Goal: Task Accomplishment & Management: Complete application form

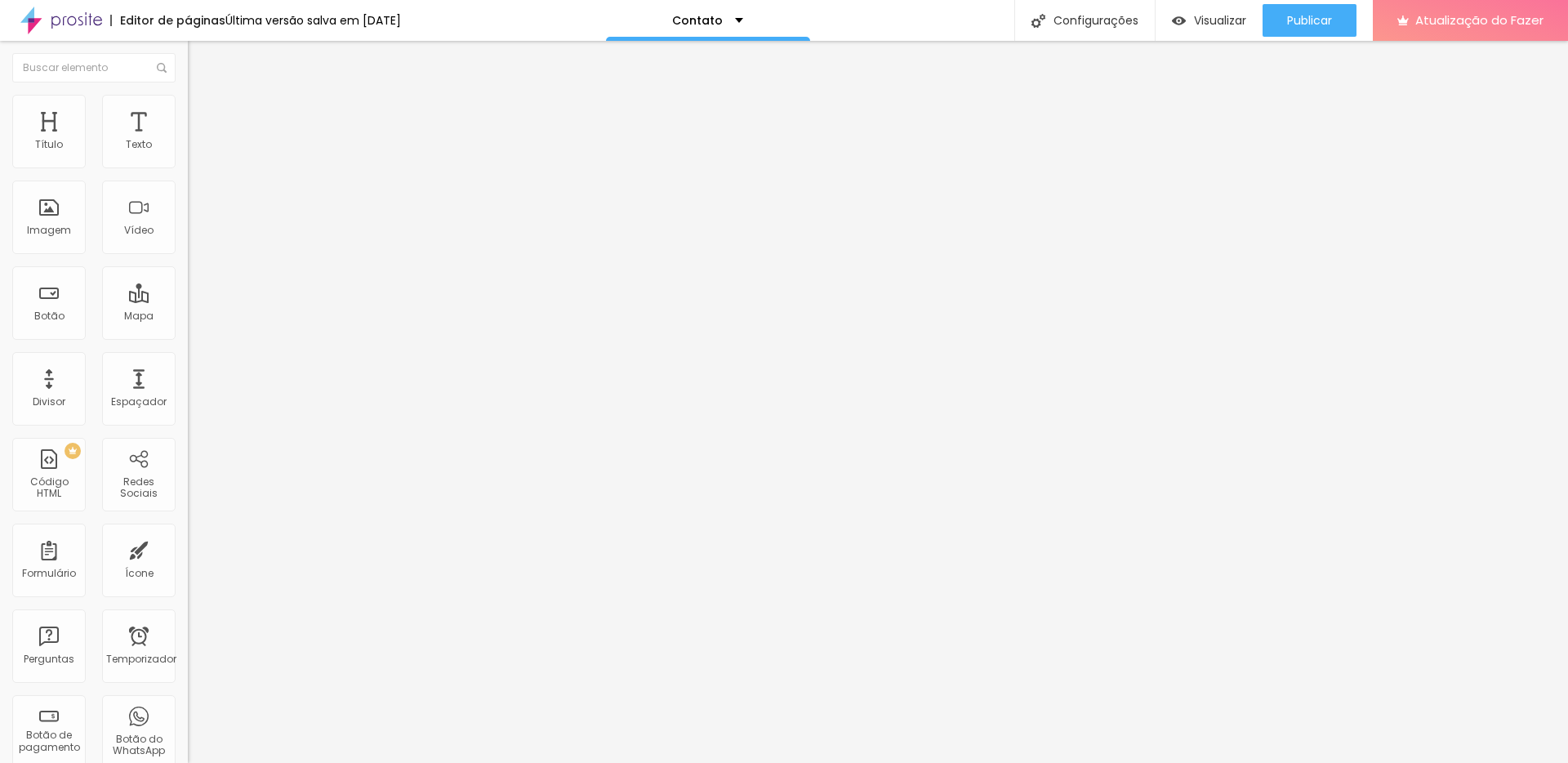
click at [198, 159] on div "Contato" at bounding box center [282, 151] width 166 height 15
click at [188, 165] on img at bounding box center [192, 169] width 10 height 10
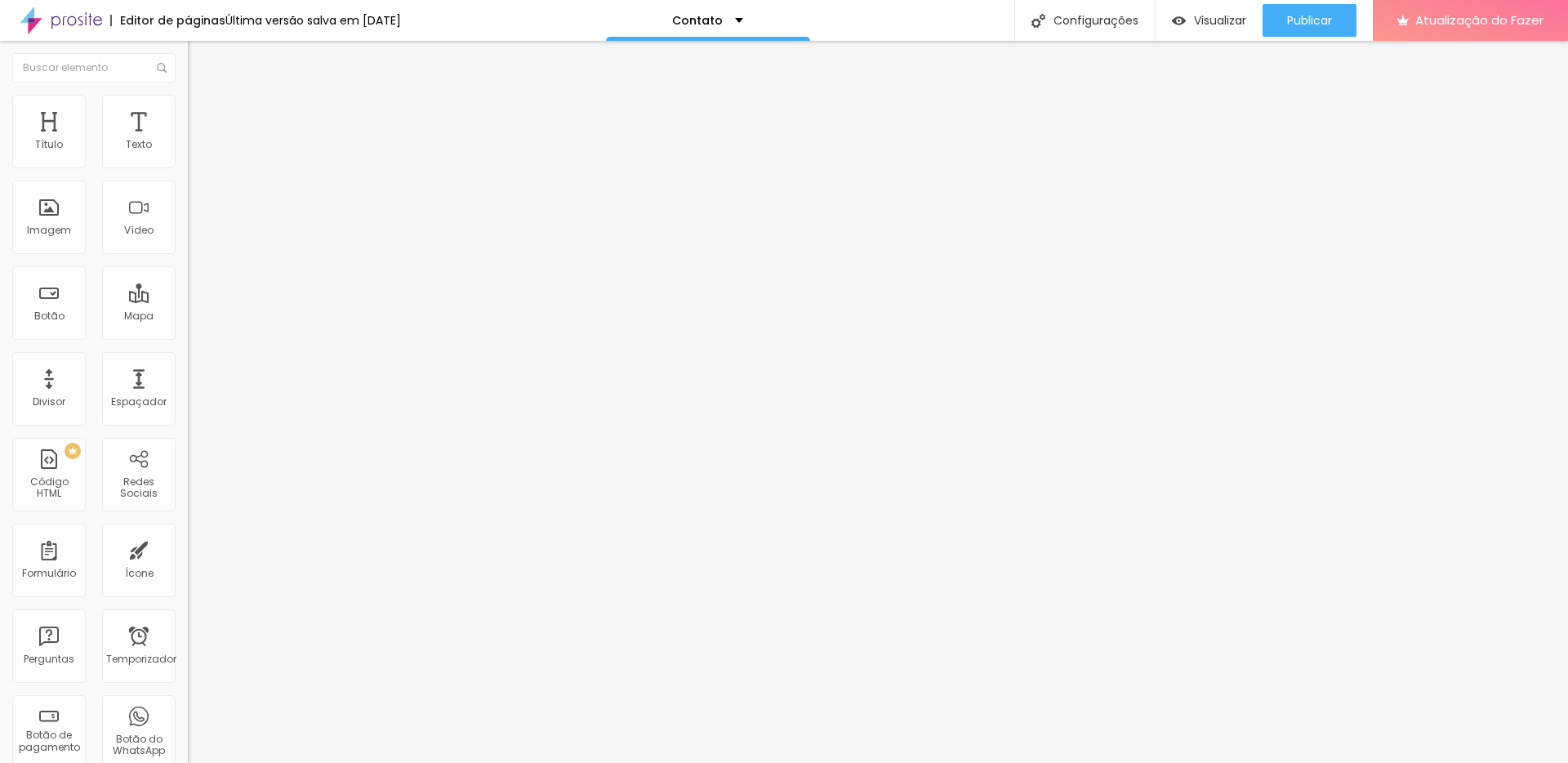
scroll to position [308, 0]
type input "Em que tipo de orçamento estarias interessado(a)"
drag, startPoint x: 649, startPoint y: 536, endPoint x: 575, endPoint y: 539, distance: 74.1
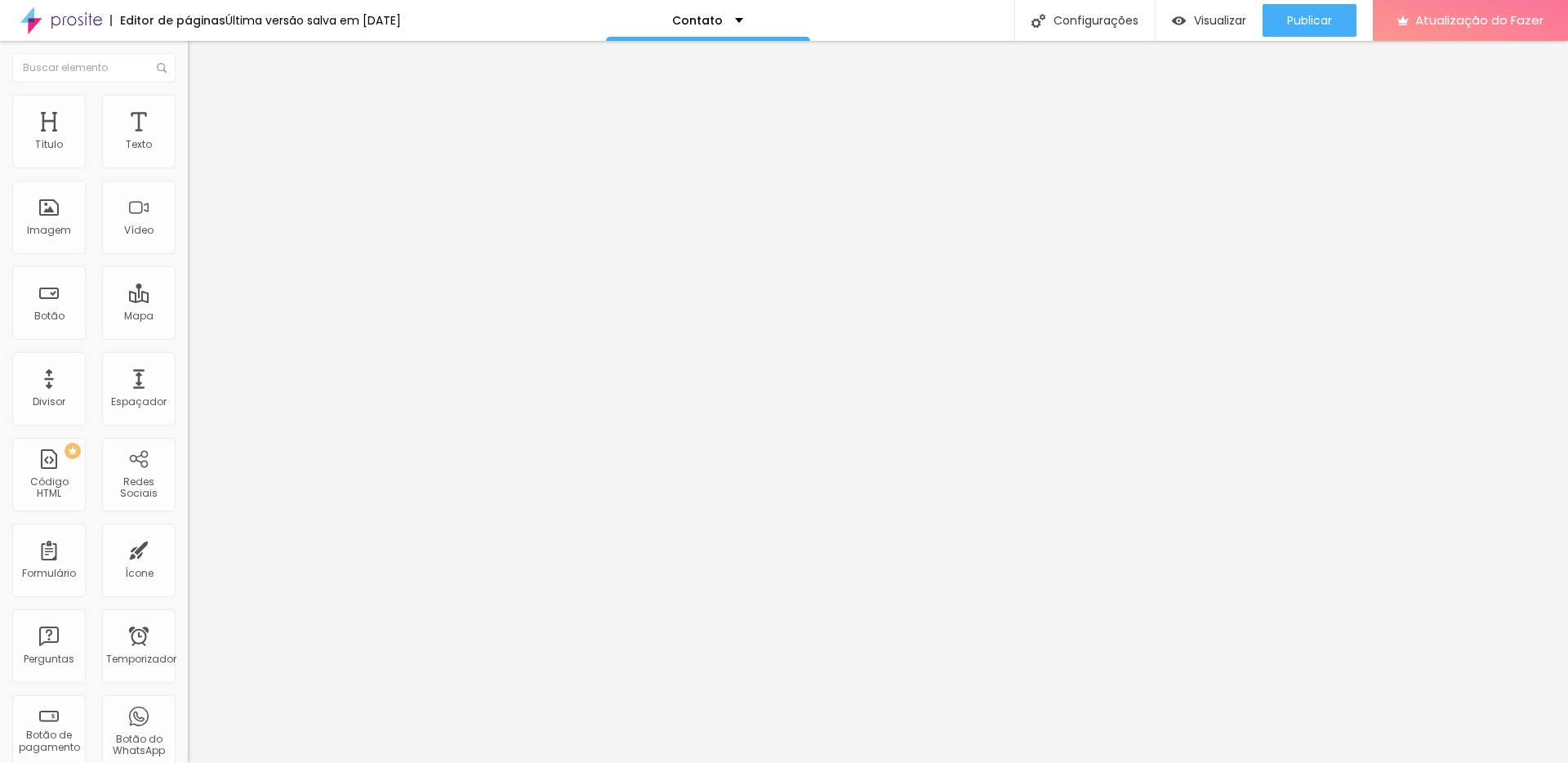
type input "Casamento"
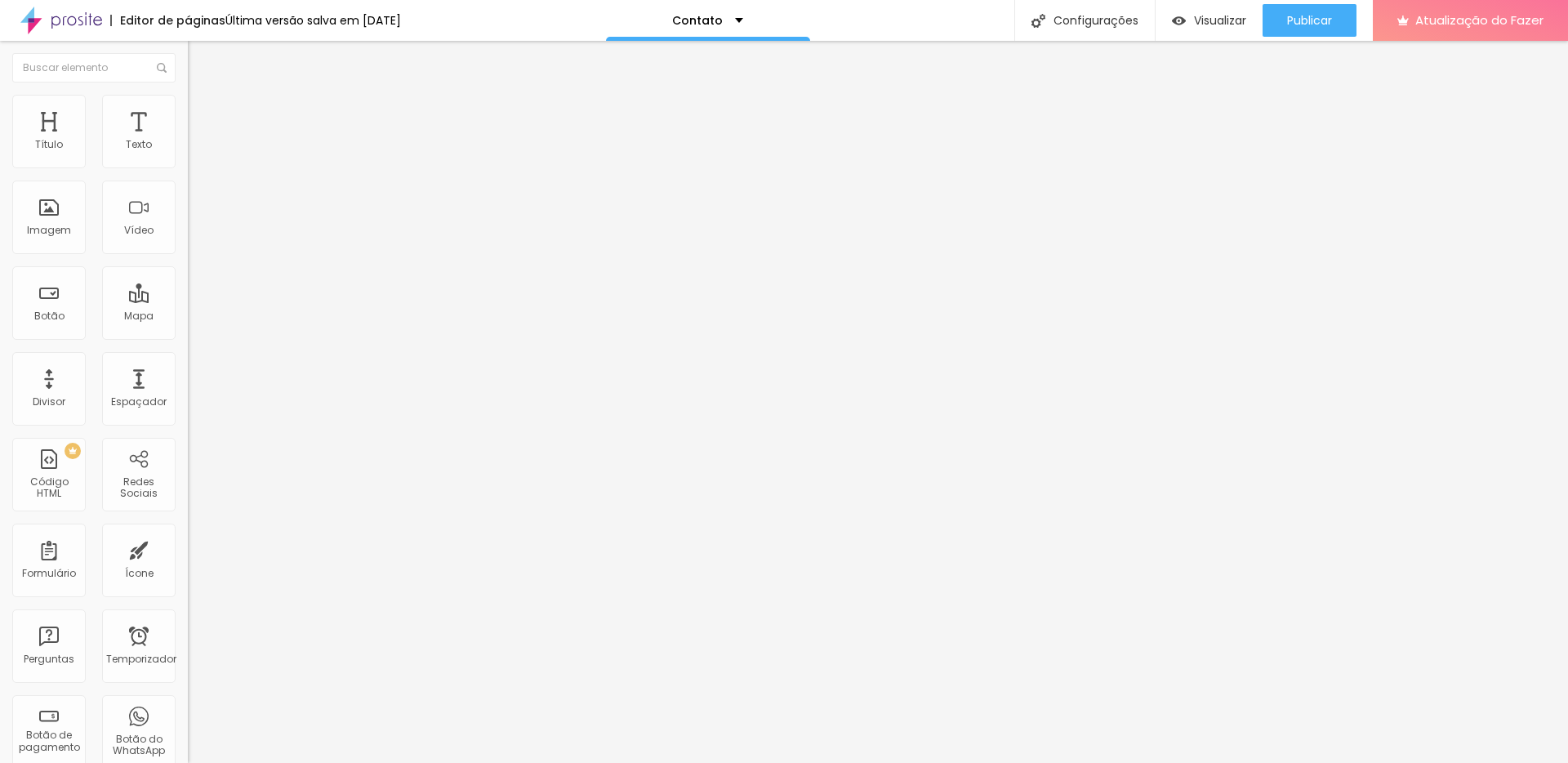
click at [1194, 14] on font "Visualizar" at bounding box center [1220, 20] width 52 height 16
